Goal: Information Seeking & Learning: Learn about a topic

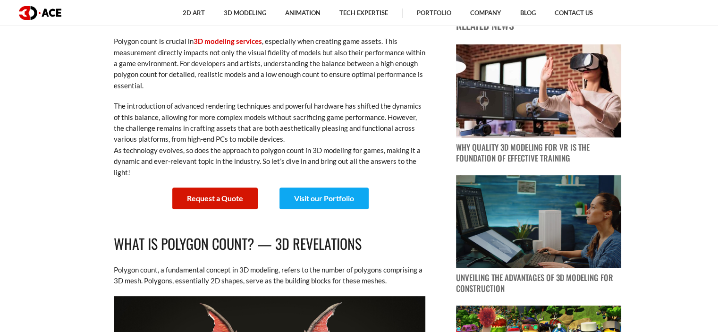
scroll to position [337, 0]
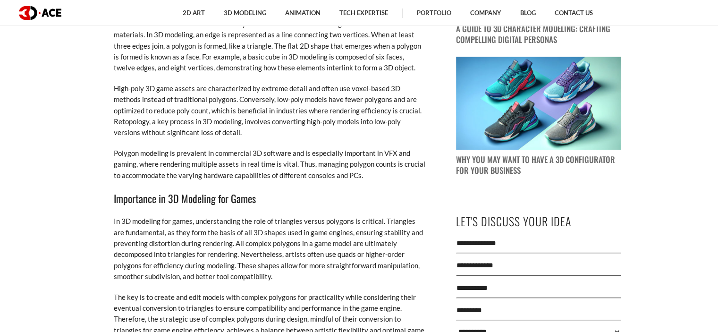
scroll to position [848, 0]
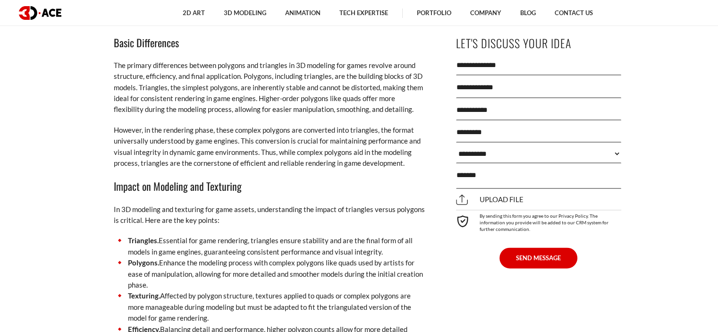
scroll to position [1259, 0]
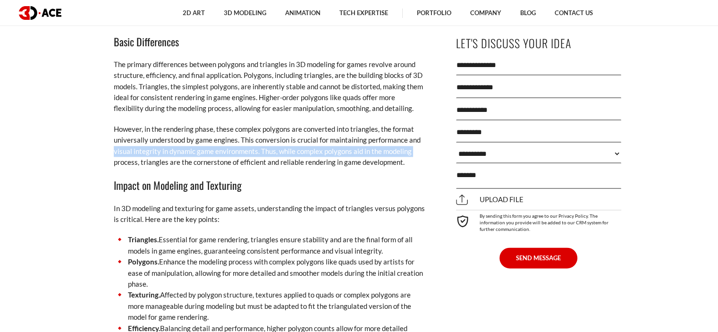
drag, startPoint x: 61, startPoint y: 165, endPoint x: 57, endPoint y: 156, distance: 9.9
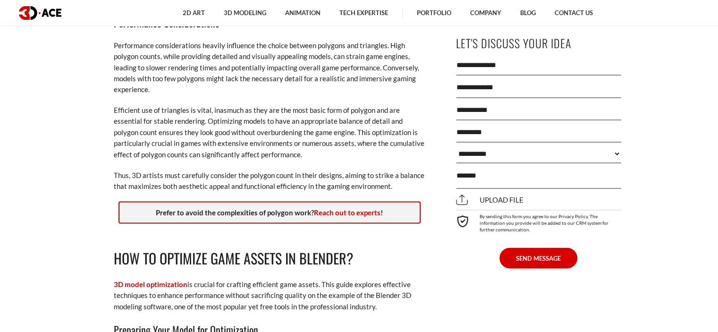
scroll to position [1640, 0]
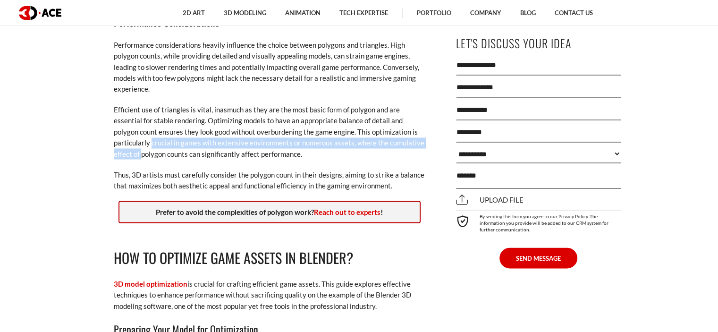
drag, startPoint x: 65, startPoint y: 154, endPoint x: 60, endPoint y: 147, distance: 8.7
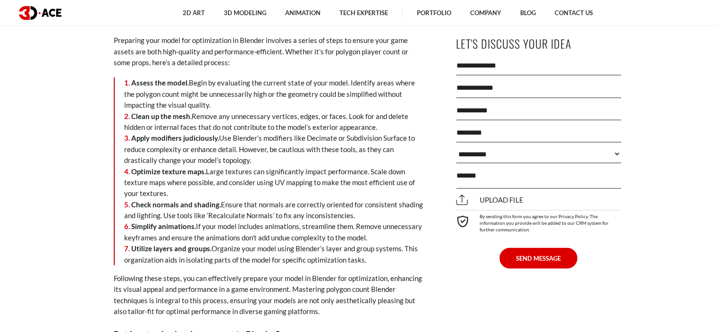
scroll to position [1954, 0]
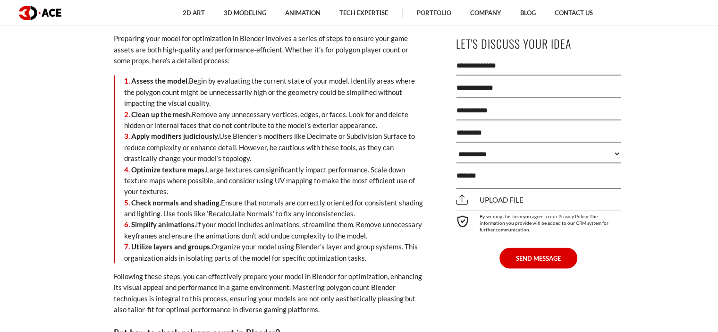
click at [189, 137] on strong "Apply modifiers judiciously." at bounding box center [175, 136] width 88 height 9
copy strong "judiciously"
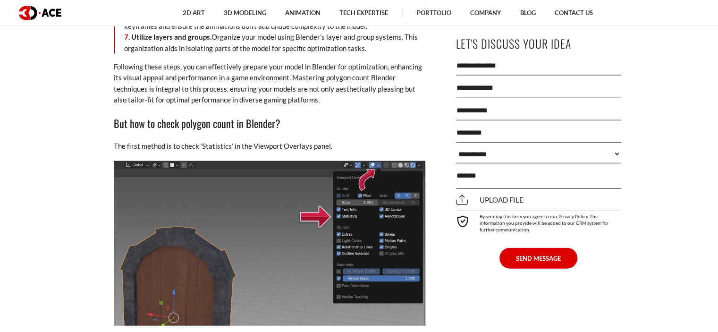
scroll to position [2164, 0]
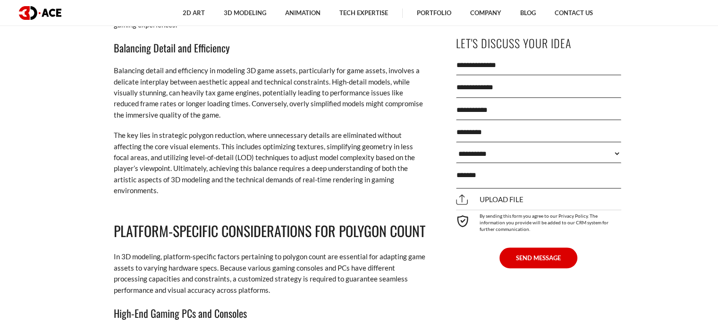
scroll to position [4034, 0]
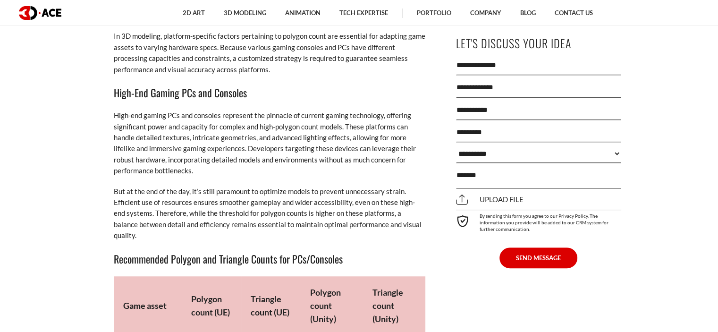
scroll to position [4258, 0]
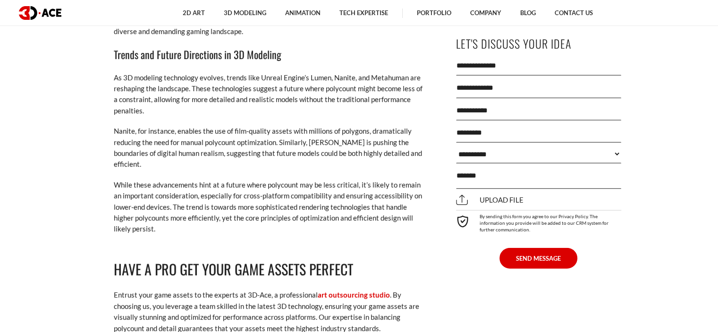
scroll to position [6027, 0]
